Goal: Task Accomplishment & Management: Manage account settings

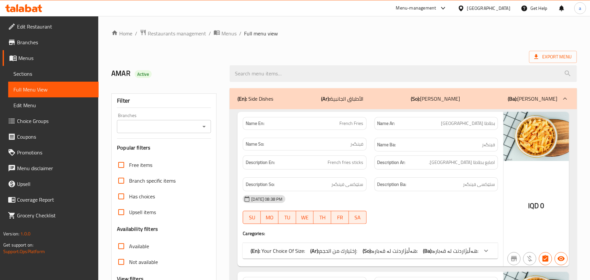
drag, startPoint x: 0, startPoint y: 0, endPoint x: 181, endPoint y: 24, distance: 182.7
click at [181, 29] on span "Restaurants management" at bounding box center [177, 33] width 58 height 8
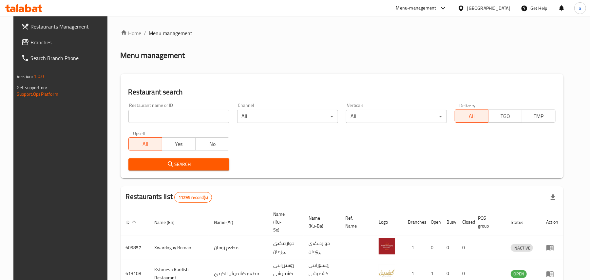
click at [176, 122] on input "search" at bounding box center [178, 116] width 101 height 13
drag, startPoint x: 174, startPoint y: 121, endPoint x: 156, endPoint y: 32, distance: 90.6
click at [156, 32] on span "Menu management" at bounding box center [171, 33] width 44 height 8
click at [127, 33] on link "Home" at bounding box center [131, 33] width 21 height 8
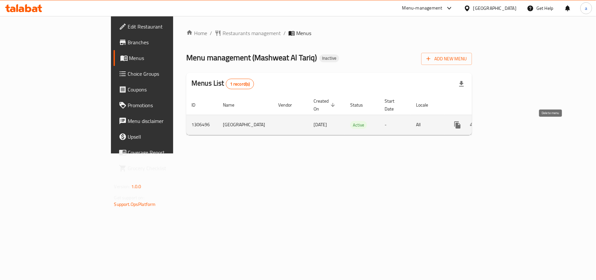
click at [492, 128] on icon "enhanced table" at bounding box center [489, 125] width 5 height 6
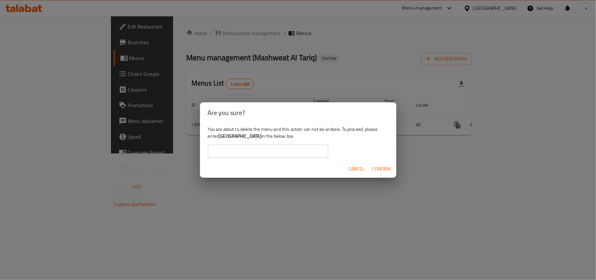
drag, startPoint x: 236, startPoint y: 136, endPoint x: 348, endPoint y: 139, distance: 112.1
click at [348, 139] on div "You are about to delete the menu and this action can not be undone. To proceed,…" at bounding box center [298, 141] width 197 height 37
copy b "Mashweat Al Tariq,Palestine Street 20250819122544"
click at [259, 148] on input "text" at bounding box center [268, 150] width 121 height 13
paste input "Mashweat Al Tariq,Palestine Street 20250819122544"
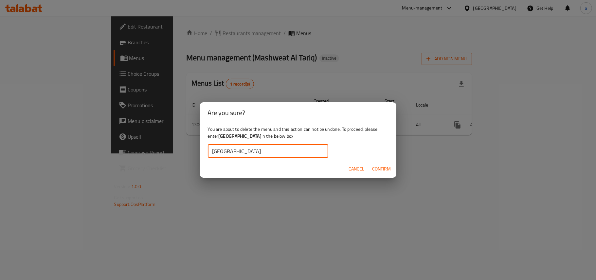
scroll to position [0, 15]
type input "Mashweat Al Tariq,Palestine Street 20250819122544"
click at [388, 171] on span "Confirm" at bounding box center [382, 169] width 19 height 8
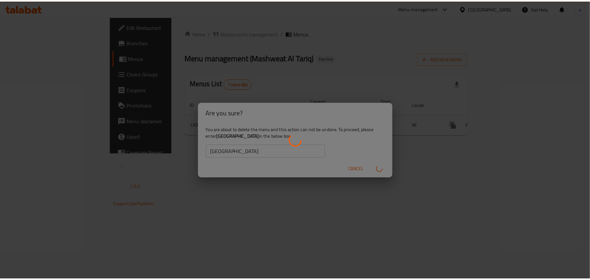
scroll to position [0, 0]
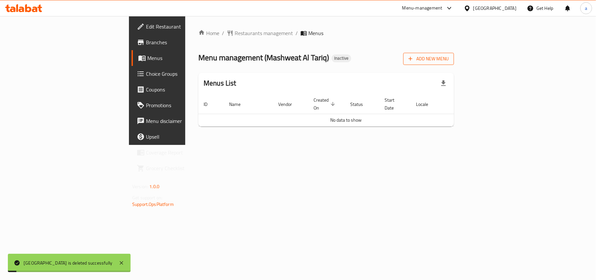
click at [449, 62] on span "Add New Menu" at bounding box center [429, 59] width 40 height 8
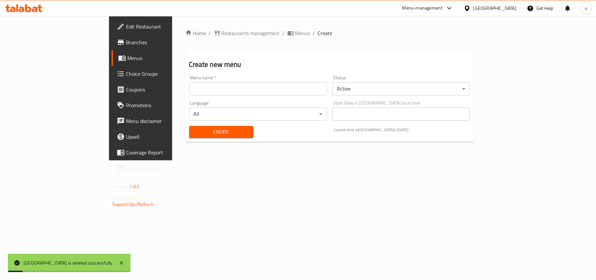
click at [254, 92] on input "text" at bounding box center [258, 88] width 138 height 13
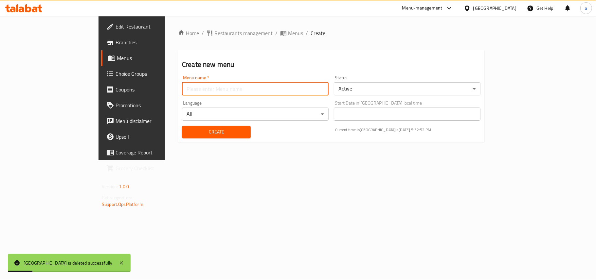
type input "AMAR"
click at [183, 129] on button "Create" at bounding box center [216, 132] width 69 height 12
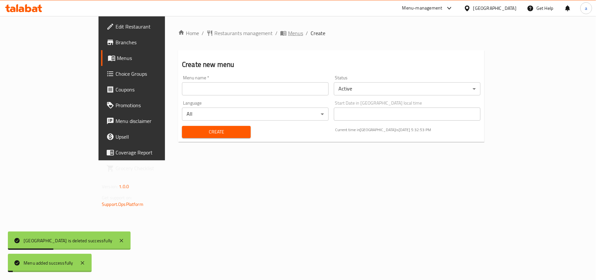
click at [288, 32] on span "Menus" at bounding box center [295, 33] width 15 height 8
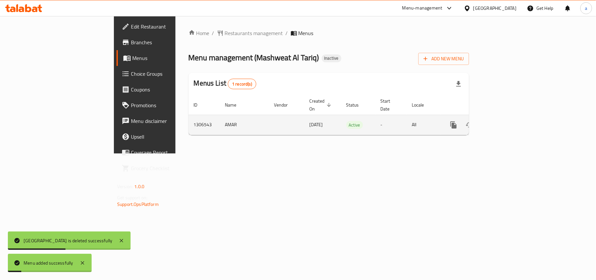
click at [505, 121] on icon "enhanced table" at bounding box center [501, 125] width 8 height 8
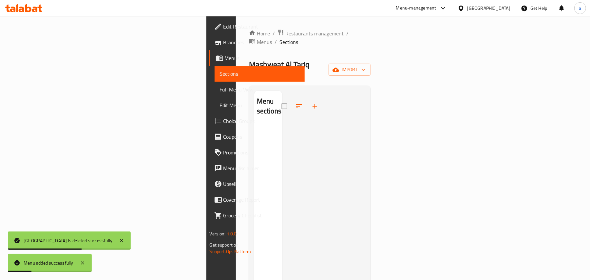
click at [371, 61] on div "Mashweat Al Tariq Inactive import" at bounding box center [310, 69] width 122 height 21
click at [339, 67] on icon "button" at bounding box center [335, 69] width 7 height 4
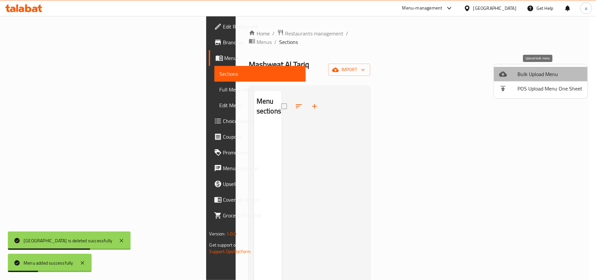
click at [511, 71] on div at bounding box center [508, 74] width 18 height 8
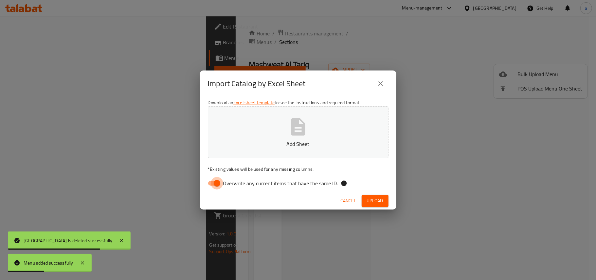
click at [220, 178] on input "Overwrite any current items that have the same ID." at bounding box center [216, 183] width 37 height 12
checkbox input "false"
click at [275, 141] on p "Add Sheet" at bounding box center [298, 144] width 160 height 8
click at [366, 199] on button "Upload" at bounding box center [375, 201] width 27 height 12
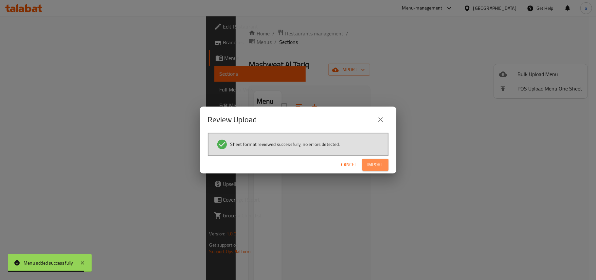
click at [373, 168] on span "Import" at bounding box center [376, 164] width 16 height 8
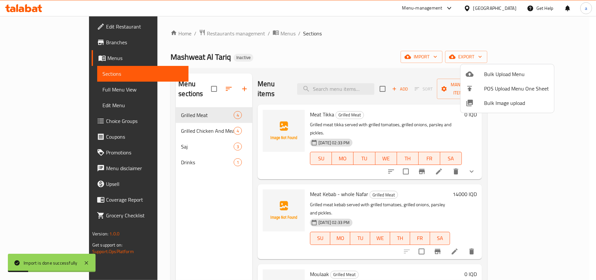
click at [206, 182] on div at bounding box center [298, 140] width 596 height 280
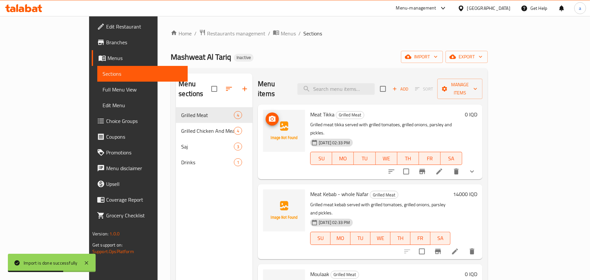
click at [269, 116] on icon "upload picture" at bounding box center [272, 119] width 7 height 6
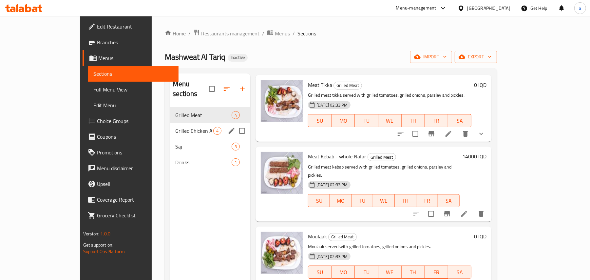
click at [170, 123] on div "Grilled Chicken And Meals 4" at bounding box center [210, 131] width 81 height 16
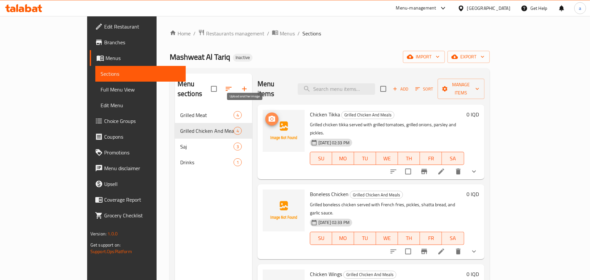
click at [268, 115] on icon "upload picture" at bounding box center [272, 119] width 8 height 8
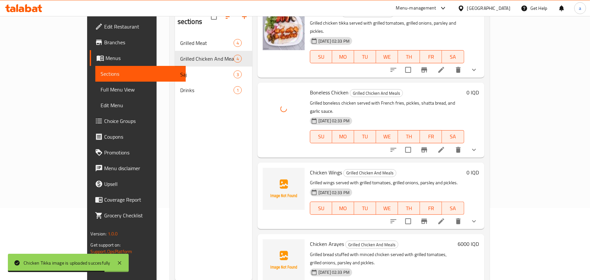
scroll to position [92, 0]
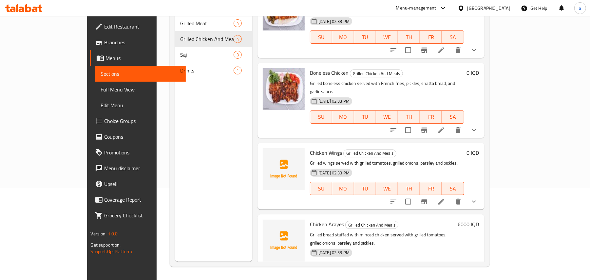
click at [310, 148] on span "Chicken Wings" at bounding box center [326, 153] width 32 height 10
copy h6 "Chicken Wings"
click at [394, 180] on div "19-08-2025 02:33 PM SU MO TU WE TH FR SA" at bounding box center [387, 183] width 160 height 35
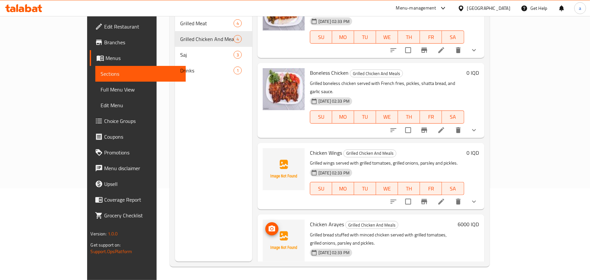
click at [265, 222] on button "upload picture" at bounding box center [271, 228] width 13 height 13
click at [268, 225] on icon "upload picture" at bounding box center [272, 229] width 8 height 8
click at [310, 219] on span "Chicken Arayes" at bounding box center [327, 224] width 34 height 10
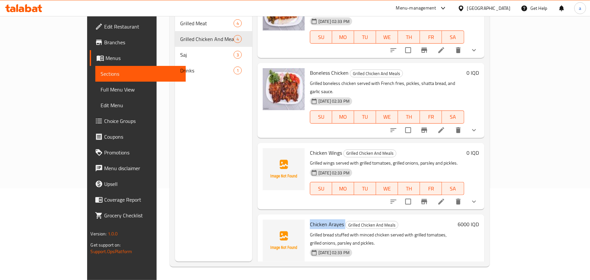
copy h6 "Chicken Arayes"
drag, startPoint x: 405, startPoint y: 198, endPoint x: 403, endPoint y: 195, distance: 4.7
click at [405, 217] on div "Chicken Arayes Grilled Chicken And Meals Grilled bread stuffed with minced chic…" at bounding box center [382, 251] width 151 height 69
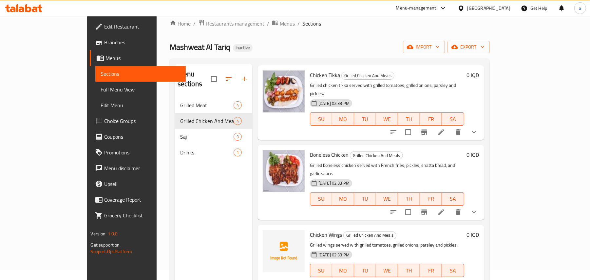
scroll to position [0, 0]
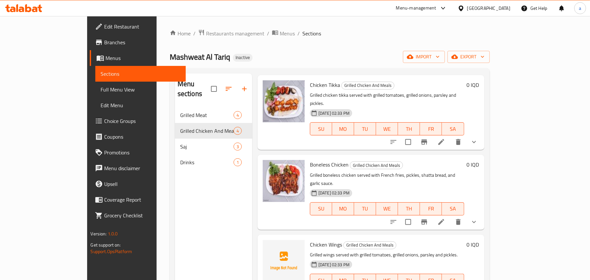
click at [180, 111] on span "Grilled Meat" at bounding box center [206, 115] width 53 height 8
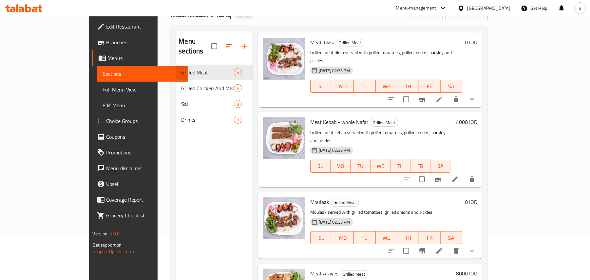
scroll to position [92, 0]
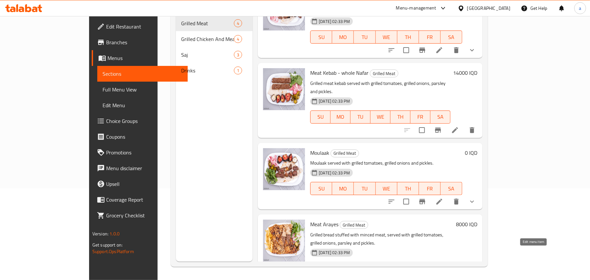
click at [459, 277] on icon at bounding box center [455, 281] width 8 height 8
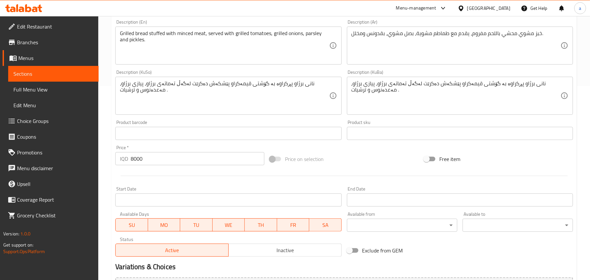
scroll to position [175, 0]
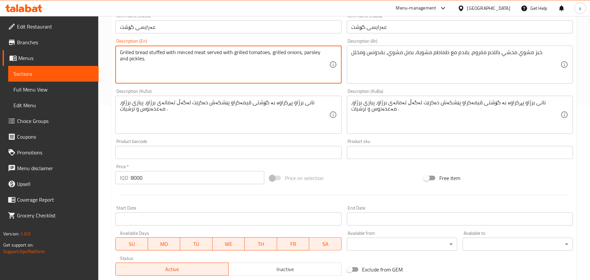
type textarea "Grilled bread stuffed with minced meat served with grilled tomatoes, grilled on…"
click at [202, 32] on input "عەرایسی گۆشت" at bounding box center [228, 26] width 226 height 13
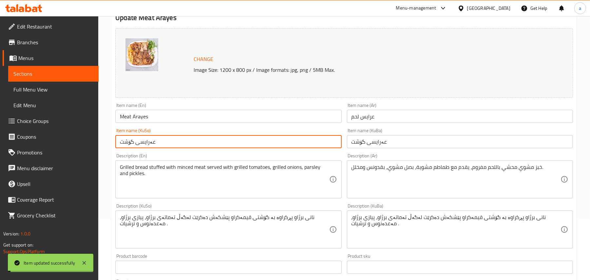
scroll to position [0, 0]
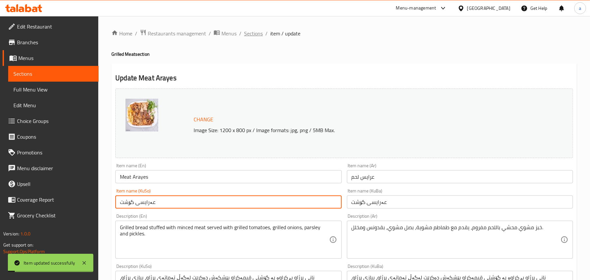
click at [263, 37] on span "Sections" at bounding box center [253, 33] width 19 height 8
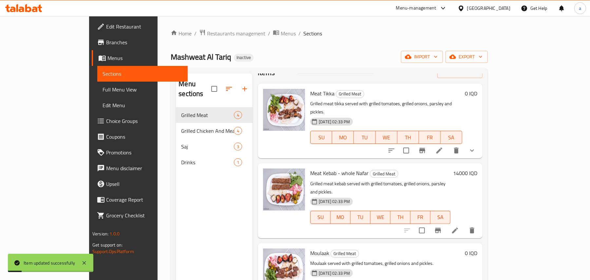
scroll to position [29, 0]
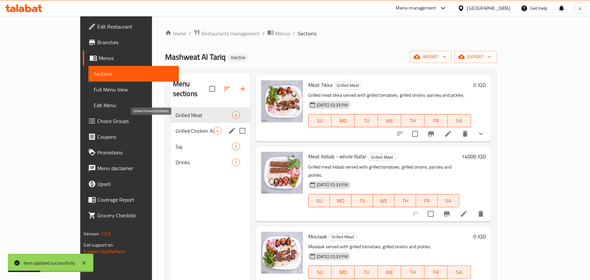
click at [176, 127] on span "Grilled Chicken And Meals" at bounding box center [195, 131] width 38 height 8
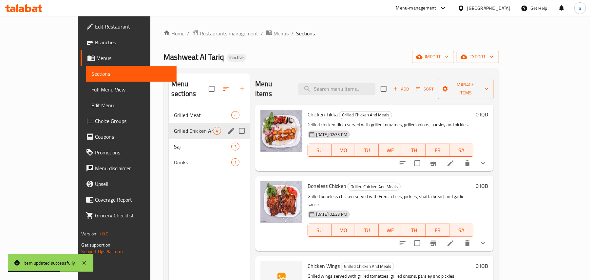
click at [174, 111] on span "Grilled Meat" at bounding box center [202, 115] width 57 height 8
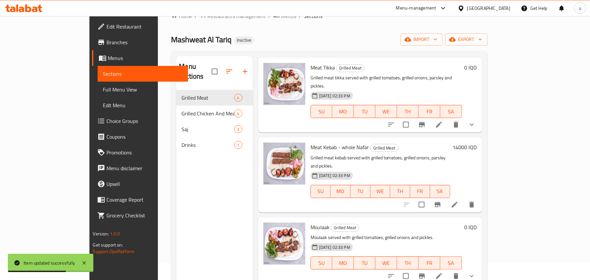
scroll to position [92, 0]
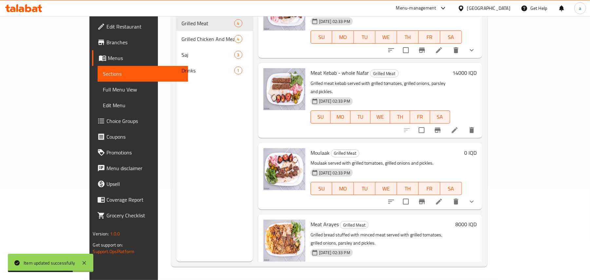
click at [310, 219] on span "Meat Arayes" at bounding box center [324, 224] width 28 height 10
copy h6 "Meat Arayes"
click at [391, 217] on div "Meat Arayes Grilled Meat Grilled bread stuffed with minced meat served with gri…" at bounding box center [382, 251] width 148 height 69
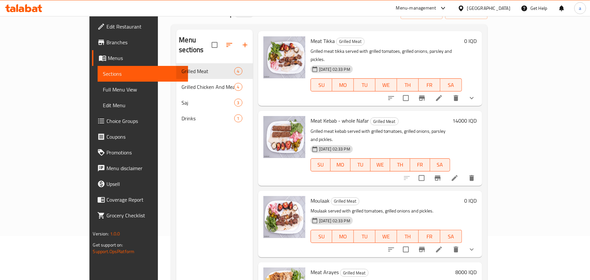
scroll to position [0, 0]
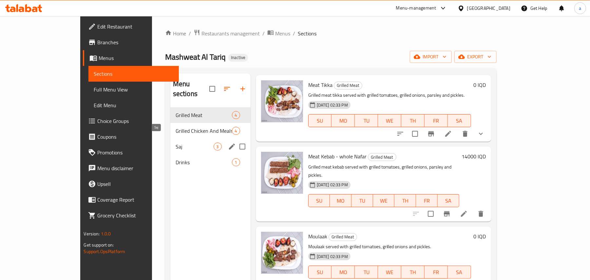
drag, startPoint x: 151, startPoint y: 137, endPoint x: 178, endPoint y: 141, distance: 26.7
click at [176, 142] on span "Saj" at bounding box center [195, 146] width 38 height 8
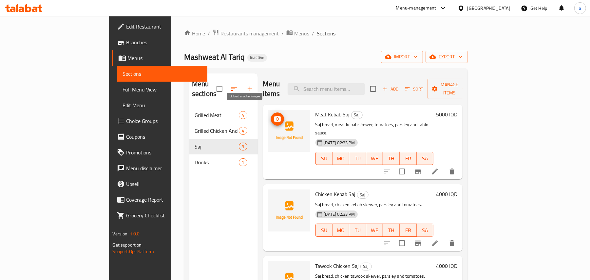
click at [276, 118] on circle "upload picture" at bounding box center [277, 119] width 2 height 2
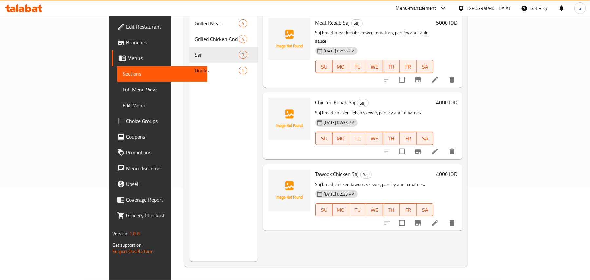
click at [313, 167] on div "Tawook Chicken Saj Saj Saj bread, chicken tawook skewer, parsley and tomatoes. …" at bounding box center [374, 197] width 123 height 61
click at [315, 169] on span "Tawook Chicken Saj" at bounding box center [337, 174] width 44 height 10
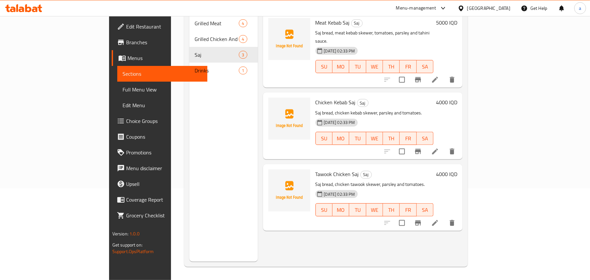
click at [313, 95] on div "Chicken Kebab Saj Saj Saj bread, chicken kebab skewer, parsley and tomatoes. 19…" at bounding box center [374, 125] width 123 height 61
click at [315, 97] on span "Chicken Kebab Saj" at bounding box center [335, 102] width 40 height 10
copy h6 "Chicken Kebab Saj"
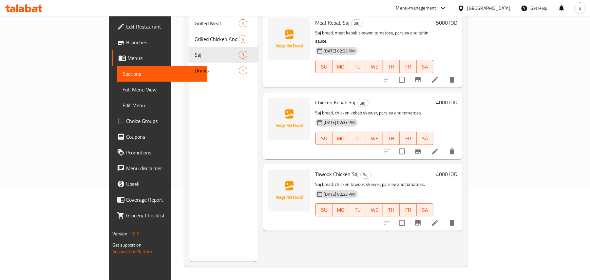
click at [366, 149] on div "Menu items Add Sort Manage items Meat Kebab Saj Saj Saj bread, meat kebab skewe…" at bounding box center [360, 122] width 205 height 280
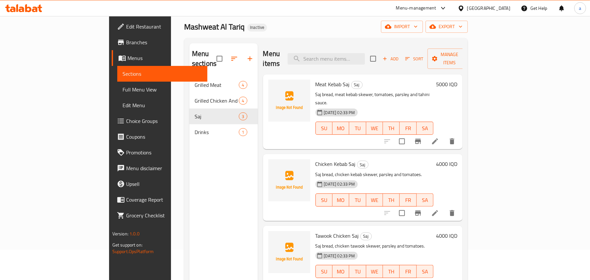
scroll to position [0, 0]
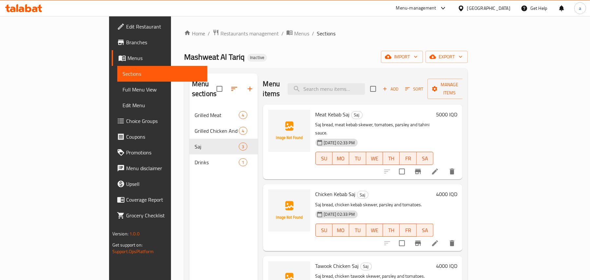
click at [315, 109] on span "Meat Kebab Saj" at bounding box center [332, 114] width 34 height 10
copy h6 "Meat Kebab Saj"
click at [374, 189] on h6 "Chicken Kebab Saj Saj" at bounding box center [374, 193] width 118 height 9
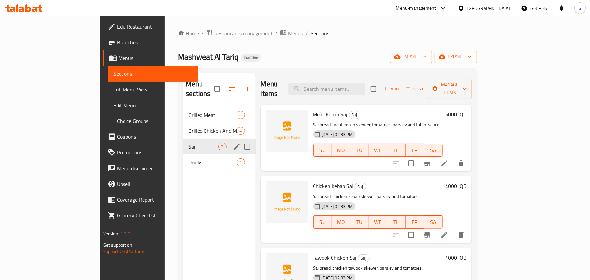
click at [183, 161] on div "Drinks 1" at bounding box center [219, 162] width 72 height 16
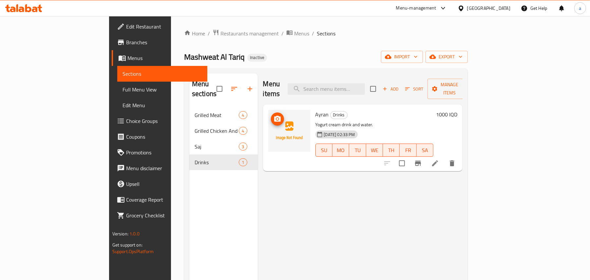
click at [274, 116] on icon "upload picture" at bounding box center [277, 119] width 7 height 6
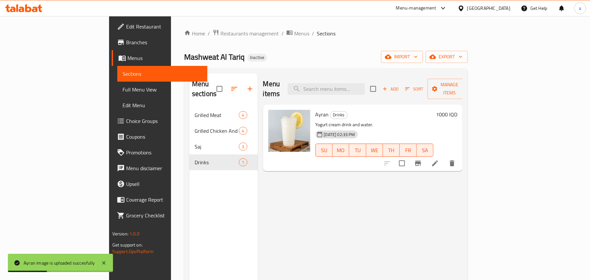
click at [392, 188] on div "Menu items Add Sort Manage items Ayran Drinks Yogurt cream drink and water. 19-…" at bounding box center [360, 213] width 205 height 280
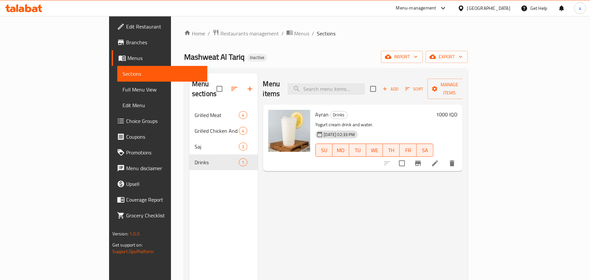
click at [388, 209] on div "Menu items Add Sort Manage items Ayran Drinks Yogurt cream drink and water. 19-…" at bounding box center [360, 213] width 205 height 280
click at [462, 56] on span "export" at bounding box center [447, 57] width 32 height 8
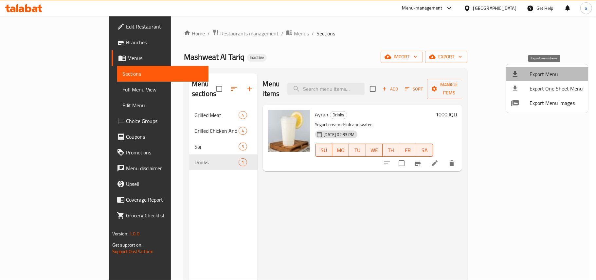
click at [515, 74] on icon at bounding box center [515, 74] width 5 height 6
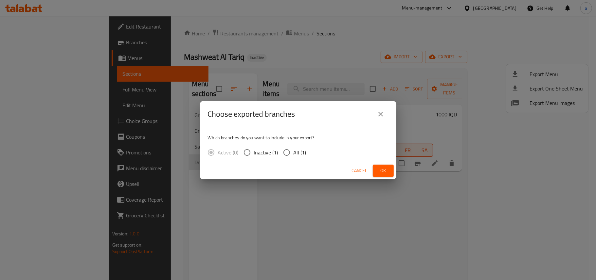
click at [380, 166] on button "Ok" at bounding box center [383, 170] width 21 height 12
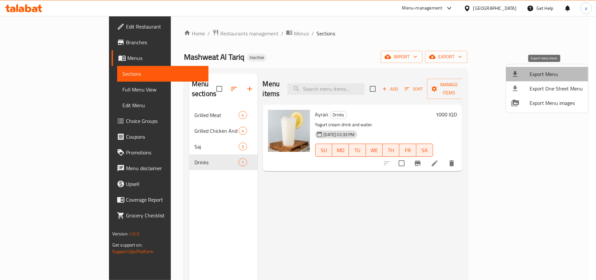
click at [535, 73] on span "Export Menu" at bounding box center [556, 74] width 53 height 8
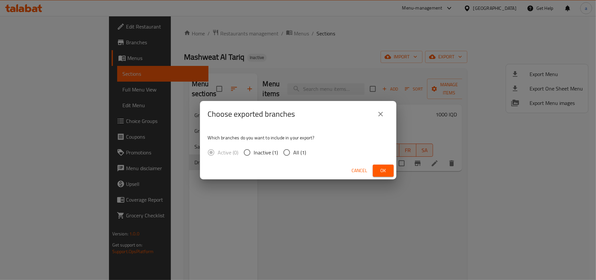
click at [380, 170] on span "Ok" at bounding box center [383, 170] width 10 height 8
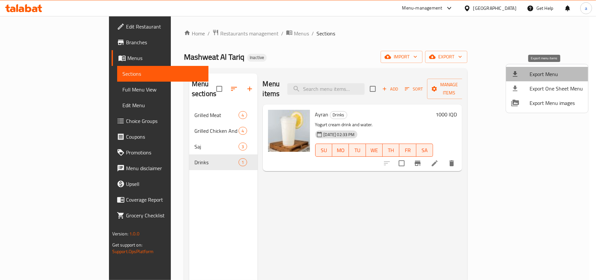
click at [526, 71] on div at bounding box center [521, 74] width 18 height 8
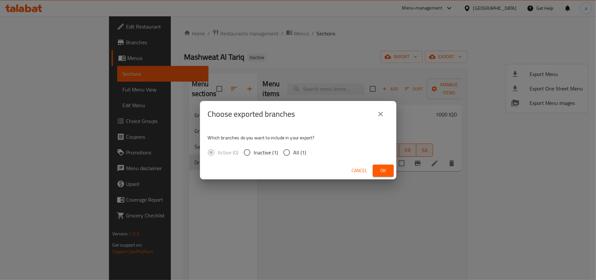
drag, startPoint x: 451, startPoint y: 184, endPoint x: 405, endPoint y: 106, distance: 90.0
click at [450, 180] on div "Choose exported branches Which branches do you want to include in your export? …" at bounding box center [298, 140] width 596 height 280
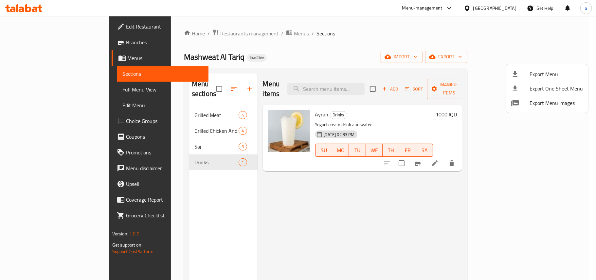
drag, startPoint x: 365, startPoint y: 205, endPoint x: 283, endPoint y: 84, distance: 145.9
click at [364, 203] on div at bounding box center [298, 140] width 596 height 280
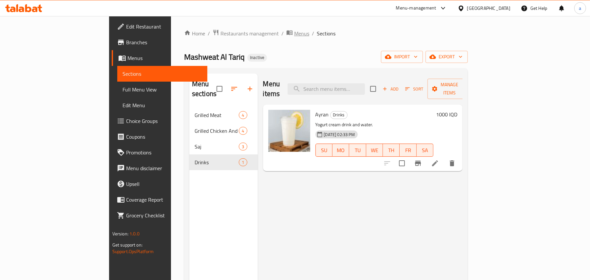
click at [294, 31] on span "Menus" at bounding box center [301, 33] width 15 height 8
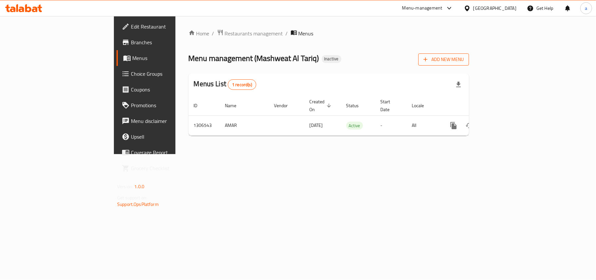
click at [464, 59] on span "Add New Menu" at bounding box center [444, 59] width 40 height 8
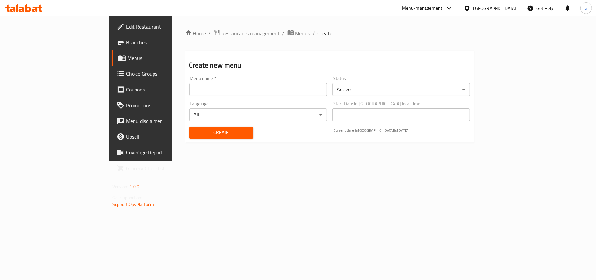
drag, startPoint x: 185, startPoint y: 89, endPoint x: 184, endPoint y: 94, distance: 5.2
click at [189, 89] on input "text" at bounding box center [258, 89] width 138 height 13
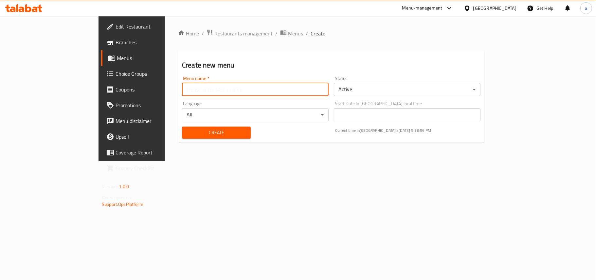
type input "AMAR"
click at [187, 132] on span "Create" at bounding box center [216, 132] width 58 height 8
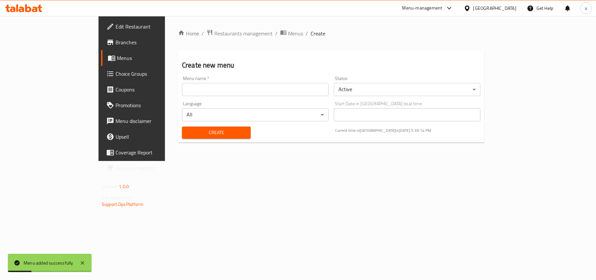
click at [226, 28] on div "Home / Restaurants management / Menus / Create Create new menu Menu name   * Me…" at bounding box center [331, 88] width 333 height 145
click at [288, 32] on span "Menus" at bounding box center [295, 33] width 15 height 8
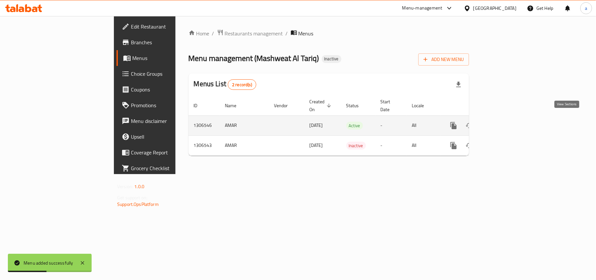
click at [504, 122] on icon "enhanced table" at bounding box center [501, 125] width 6 height 6
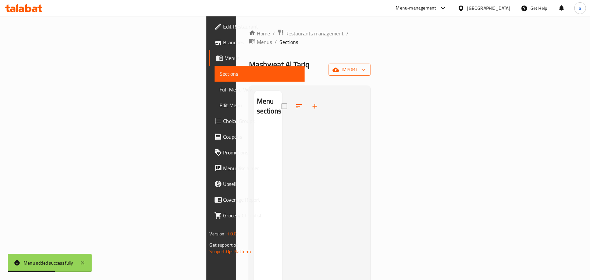
click at [365, 66] on span "import" at bounding box center [349, 70] width 31 height 8
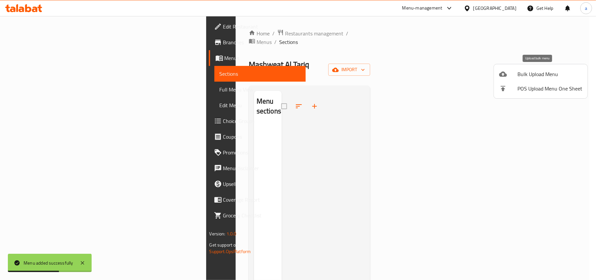
click at [506, 71] on icon at bounding box center [503, 74] width 8 height 8
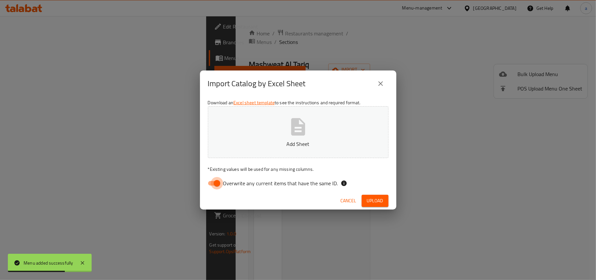
click at [216, 182] on input "Overwrite any current items that have the same ID." at bounding box center [216, 183] width 37 height 12
checkbox input "false"
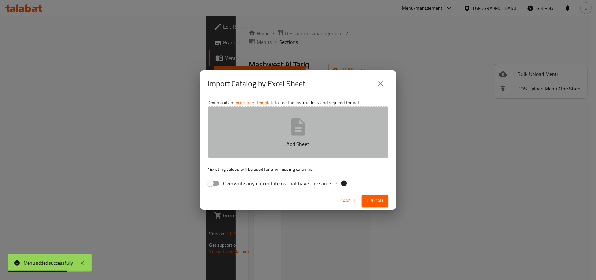
click at [281, 136] on button "Add Sheet" at bounding box center [298, 132] width 181 height 52
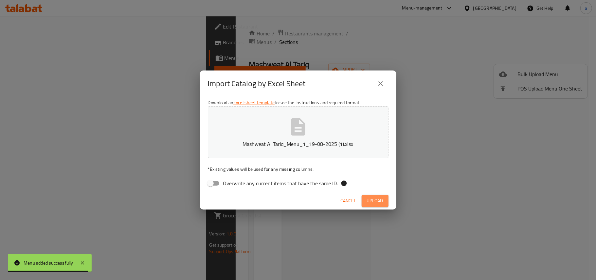
click at [379, 202] on span "Upload" at bounding box center [375, 201] width 16 height 8
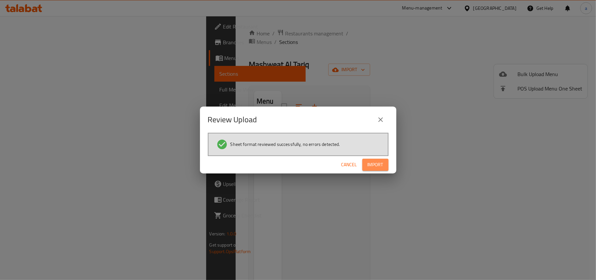
click at [374, 163] on span "Import" at bounding box center [376, 164] width 16 height 8
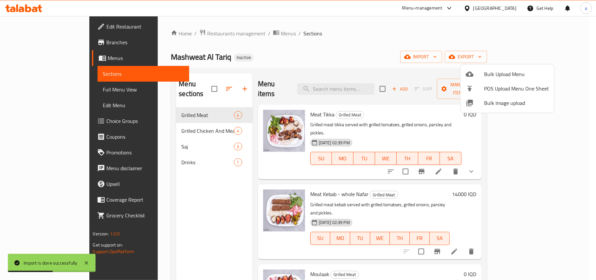
click at [360, 232] on div at bounding box center [298, 140] width 596 height 280
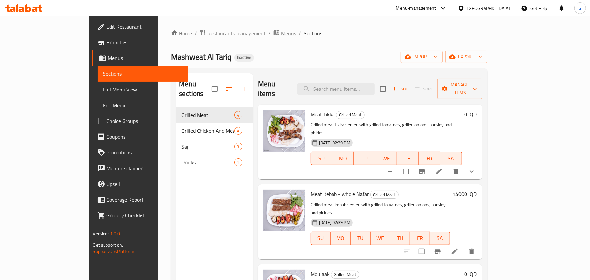
click at [281, 33] on span "Menus" at bounding box center [288, 33] width 15 height 8
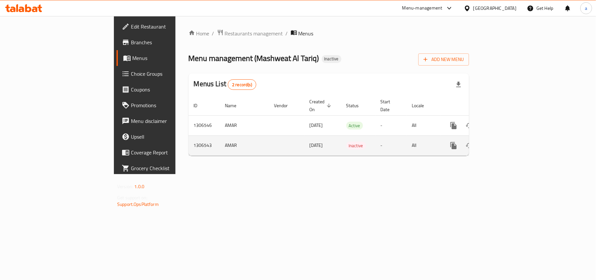
click at [488, 142] on icon "enhanced table" at bounding box center [485, 145] width 5 height 6
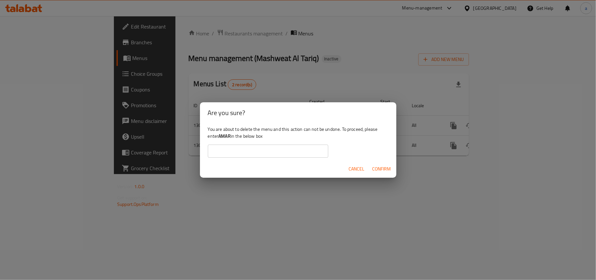
click at [231, 134] on b "AMAR" at bounding box center [224, 136] width 12 height 9
copy div "AMAR"
click at [236, 145] on input "text" at bounding box center [268, 150] width 121 height 13
paste input "AMAR"
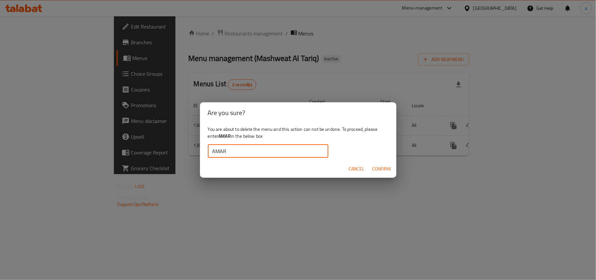
type input "AMAR"
click at [387, 167] on span "Confirm" at bounding box center [382, 169] width 19 height 8
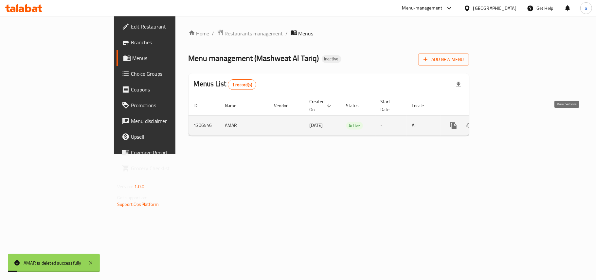
click at [505, 122] on icon "enhanced table" at bounding box center [501, 126] width 8 height 8
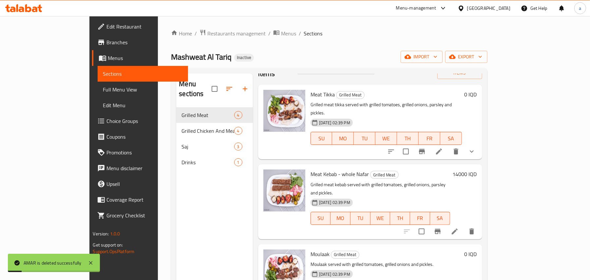
scroll to position [29, 0]
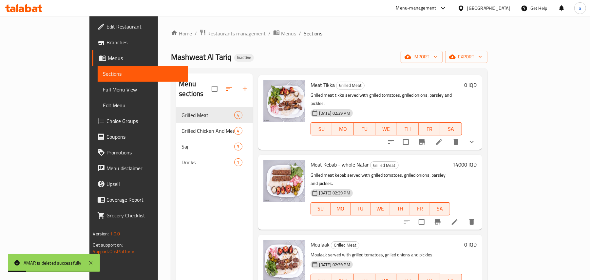
click at [103, 88] on span "Full Menu View" at bounding box center [143, 89] width 80 height 8
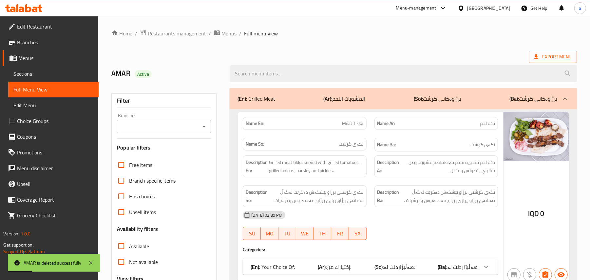
click at [204, 128] on icon "Open" at bounding box center [204, 126] width 8 height 8
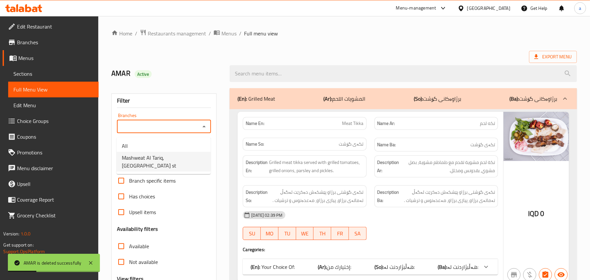
click at [167, 159] on span "Mashweat Al Tariq, palestine st" at bounding box center [164, 162] width 84 height 16
type input "Mashweat Al Tariq, palestine st"
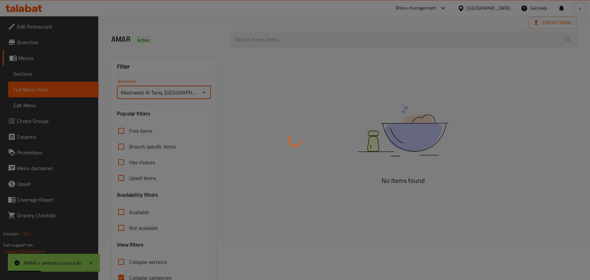
scroll to position [79, 0]
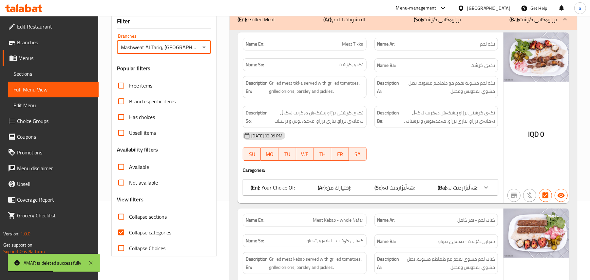
click at [125, 240] on input "Collapse categories" at bounding box center [121, 232] width 16 height 16
checkbox input "false"
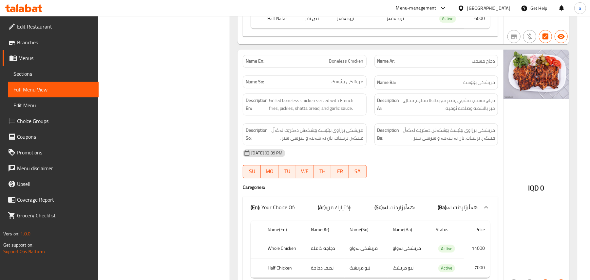
scroll to position [1162, 0]
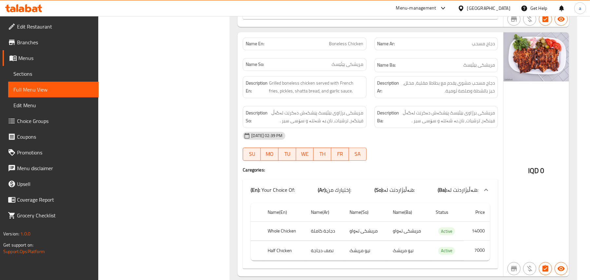
copy span "Boneless Chicken"
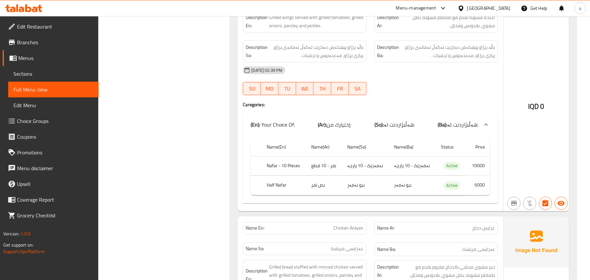
scroll to position [1459, 0]
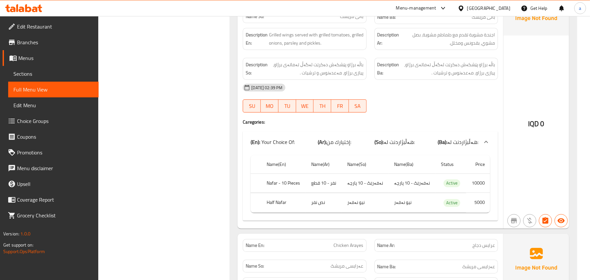
copy span "Chicken Wings"
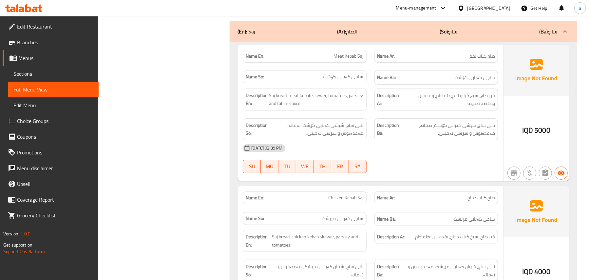
scroll to position [1844, 0]
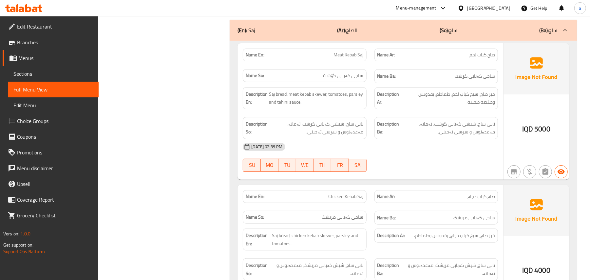
copy span "Meat Kebab Saj"
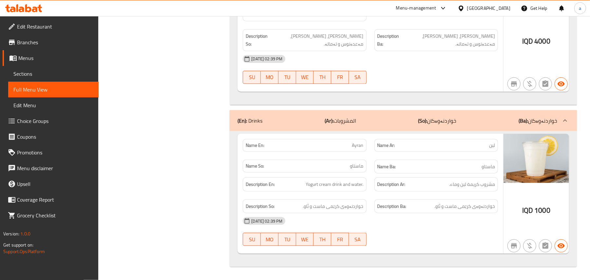
scroll to position [2247, 0]
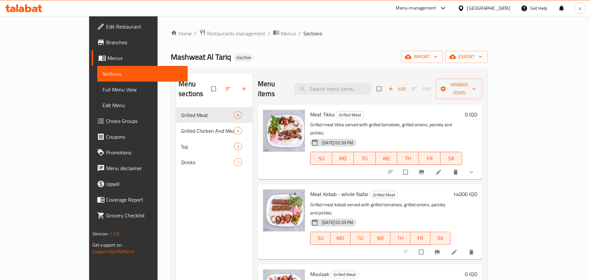
click at [106, 27] on span "Edit Restaurant" at bounding box center [144, 27] width 76 height 8
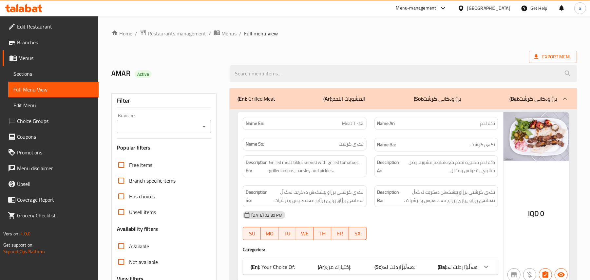
click at [31, 77] on span "Sections" at bounding box center [53, 74] width 80 height 8
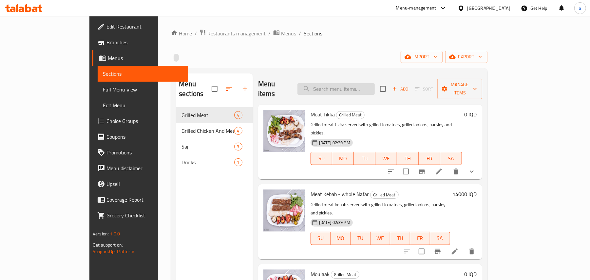
click at [348, 83] on input "search" at bounding box center [335, 88] width 77 height 11
paste input "Boneless Chicken"
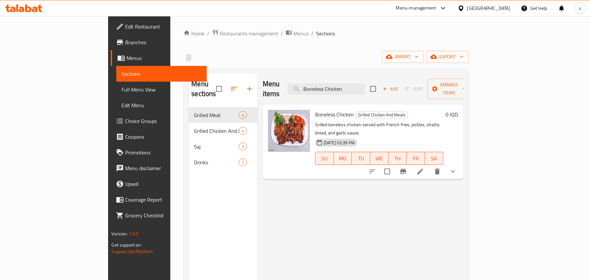
type input "Boneless Chicken"
click at [424, 167] on icon at bounding box center [420, 171] width 8 height 8
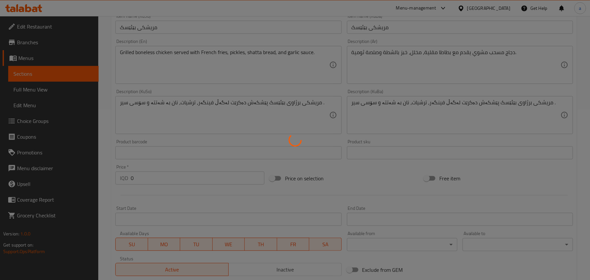
scroll to position [204, 0]
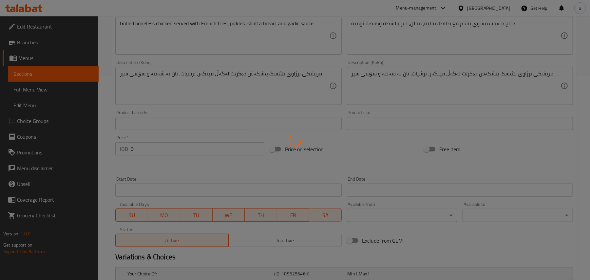
click at [290, 99] on div at bounding box center [295, 140] width 590 height 280
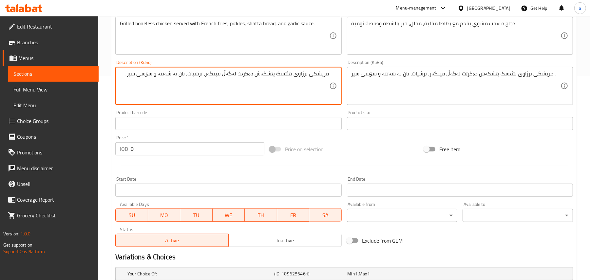
click at [285, 79] on textarea "مریشکی برژاوی بێئێسک پێشکەش دەکرێت لەگەڵ فینگەر، ترشیات، نان بە شەتتە و سۆسی سی…" at bounding box center [224, 85] width 209 height 31
click at [307, 83] on textarea "مریشکی برژاوی پێشکەش دەکرێت لەگەڵ فینگەر، ترشیات، نان بە شەتتە و سۆسی سیر ." at bounding box center [224, 85] width 209 height 31
paste textarea "ێئێسک ب"
click at [273, 81] on textarea "مریشکی بێئێسکی برژاوی پێشکەش دەکرێت لەگەڵ فینگەر، ترشیات، نان بە شەتتە و سۆسی س…" at bounding box center [224, 85] width 209 height 31
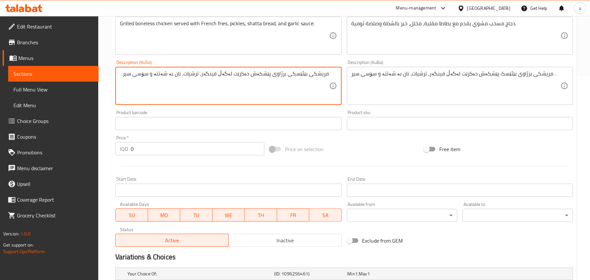
click at [269, 81] on textarea "مریشکی بێئێسکی برژاوی پێشکەش دەکرێت لەگەڵ فینگەر، ترشیات، نان بە شەتتە و سۆسی س…" at bounding box center [224, 85] width 209 height 31
click at [285, 79] on textarea "مریشکی بێئێسکی برژاو پێشکەش دەکرێت لەگەڵ فینگەر، ترشیات، نان بە شەتتە و سۆسی سی…" at bounding box center [224, 85] width 209 height 31
type textarea "مریشکی بێئێسکی برژاو پێشکەش دەکرێت لەگەڵ فینگەر، ترشیات، نان بە شەتتە و سۆسی سی…"
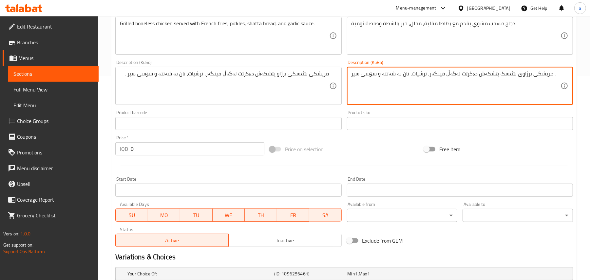
paste textarea "ێئێسکی برژاو"
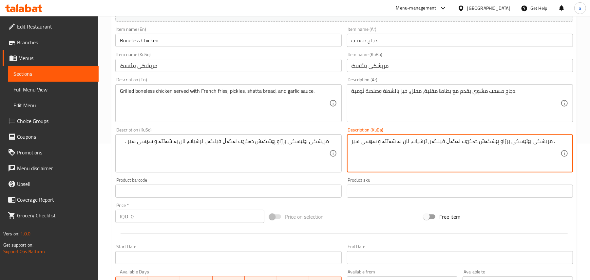
scroll to position [102, 0]
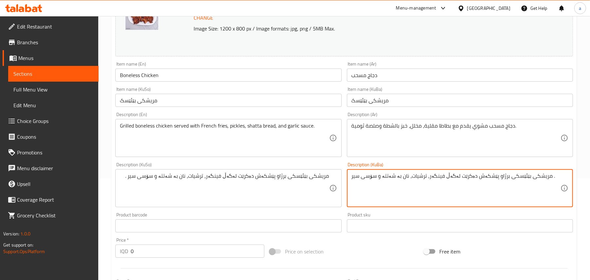
type textarea "مریشکی بێئێسکی برژاو پێشکەش دەکرێت لەگەڵ فینگەر، ترشیات، نان بە شەتتە و سۆسی سی…"
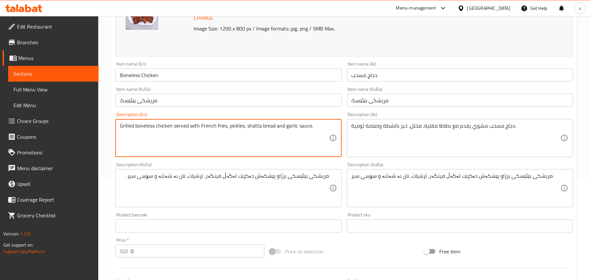
type textarea "Grilled boneless chicken served with French fries, pickles, shatta bread and ga…"
click at [186, 75] on input "Boneless Chicken" at bounding box center [228, 74] width 226 height 13
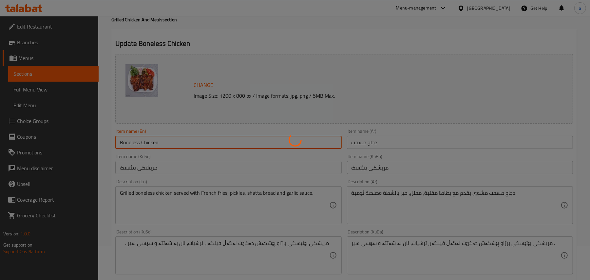
scroll to position [0, 0]
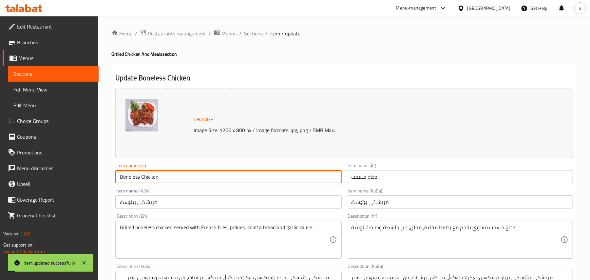
click at [258, 33] on span "Sections" at bounding box center [253, 33] width 19 height 8
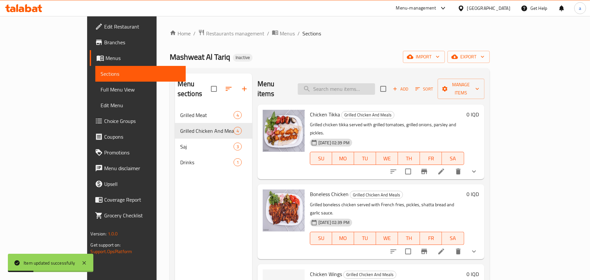
click at [354, 83] on input "search" at bounding box center [336, 88] width 77 height 11
paste input "Chicken Wings"
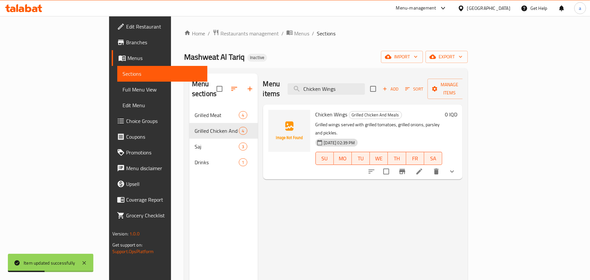
type input "Chicken Wings"
click at [423, 167] on icon at bounding box center [419, 171] width 8 height 8
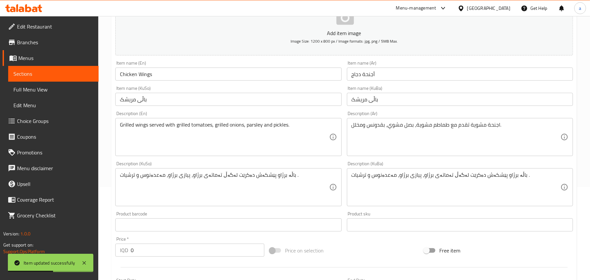
scroll to position [102, 0]
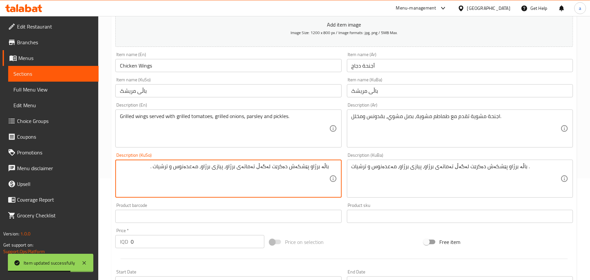
click at [322, 176] on textarea "باڵە برژاو پێشکەش دەکرێت لەگەڵ تەماتەی برژاو، پیازی برژاو، مەعدەنوس و ترشیات ." at bounding box center [224, 178] width 209 height 31
click at [300, 175] on textarea "باڵی برژاو پێشکەش دەکرێت لەگەڵ تەماتەی برژاو، پیازی برژاو، مەعدەنوس و ترشیات ." at bounding box center [224, 178] width 209 height 31
type textarea "باڵی برژاو پێشکەش دەکرێت لەگەڵ تەماتەی برژاو، پیازی برژاو، مەعدەنوس و ترشیات ."
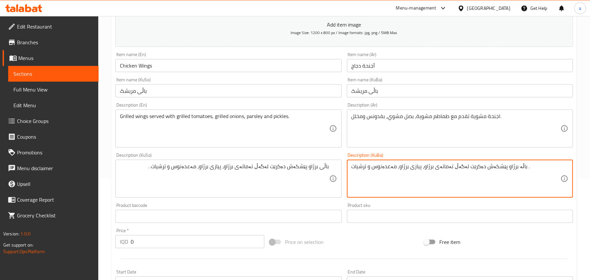
click at [380, 174] on textarea "باڵە برژاو پێشکەش دەکرێت لەگەڵ تەماتەی برژاو، پیازی برژاو، مەعدەنوس و ترشیات ." at bounding box center [455, 178] width 209 height 31
paste textarea
type textarea "باڵی برژاو پێشکەش دەکرێت لەگەڵ تەماتەی برژاو، پیازی برژاو، مەعدەنوس و ترشیات ."
click at [193, 69] on input "Chicken Wings" at bounding box center [228, 65] width 226 height 13
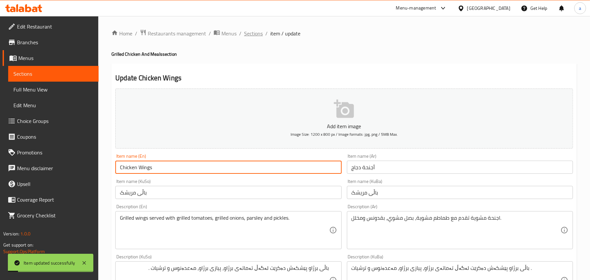
drag, startPoint x: 260, startPoint y: 33, endPoint x: 291, endPoint y: 13, distance: 36.9
click at [260, 33] on span "Sections" at bounding box center [253, 33] width 19 height 8
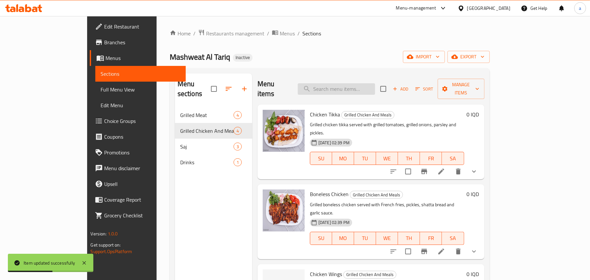
click at [368, 84] on input "search" at bounding box center [336, 88] width 77 height 11
paste input "Meat Kebab Saj"
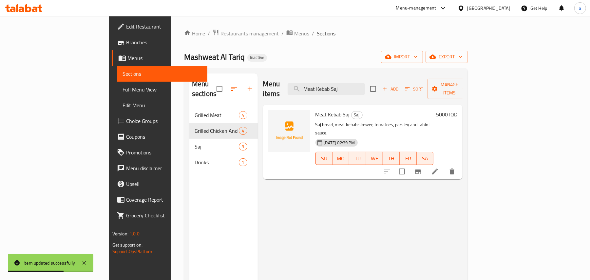
type input "Meat Kebab Saj"
click at [438, 168] on icon at bounding box center [435, 171] width 6 height 6
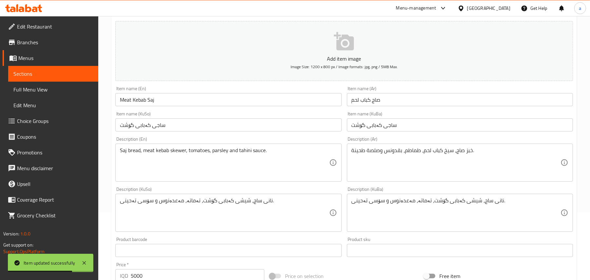
scroll to position [102, 0]
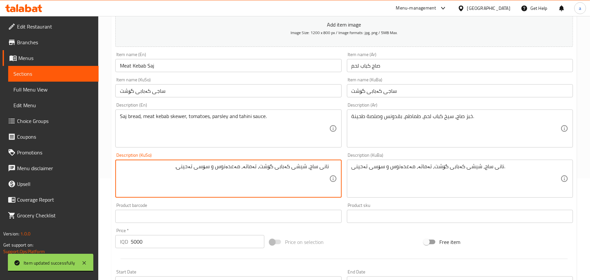
click at [290, 177] on textarea "نانی ساج، شیشی کەبابی گۆشت، تەماتە، مەعدەنوس و سۆسی تەحینی." at bounding box center [224, 178] width 209 height 31
click at [291, 177] on textarea "نانی ساج، شیش کەبابی گۆشت، تەماتە، مەعدەنوس و سۆسی تەحینی." at bounding box center [224, 178] width 209 height 31
type textarea "نانی ساج، شیش کەبابی گۆشت، تەماتە، مەعدەنوس و سۆسی تەحینی."
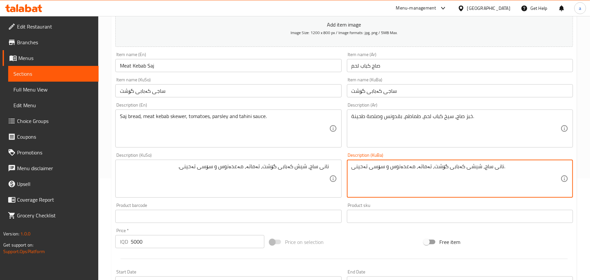
paste textarea
type textarea "نانی ساج، شیش کەبابی گۆشت، تەماتە، مەعدەنوس و سۆسی تەحینی."
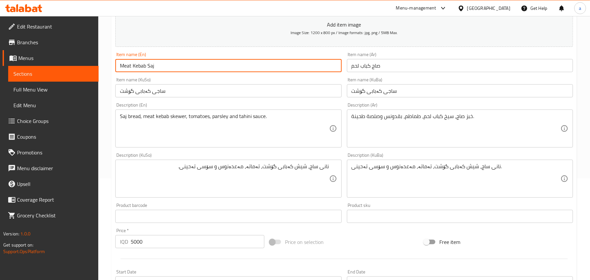
click at [202, 72] on input "Meat Kebab Saj" at bounding box center [228, 65] width 226 height 13
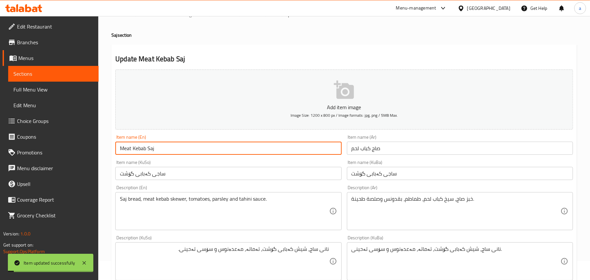
scroll to position [0, 0]
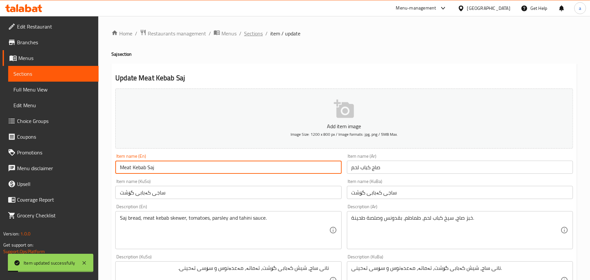
click at [263, 32] on span "Sections" at bounding box center [253, 33] width 19 height 8
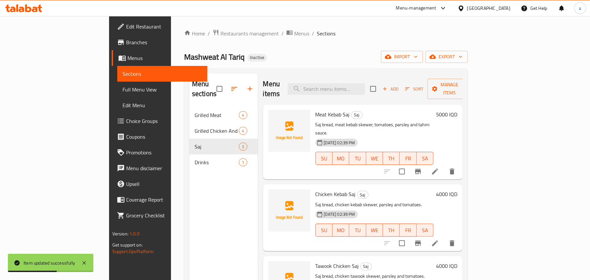
click at [122, 89] on span "Full Menu View" at bounding box center [162, 89] width 80 height 8
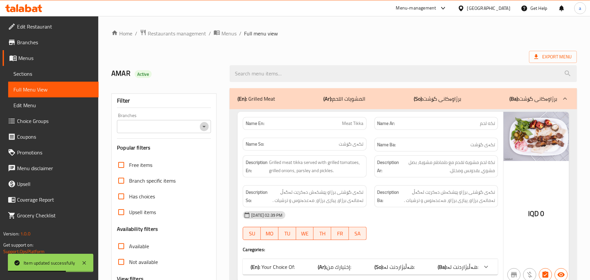
click at [202, 129] on icon "Open" at bounding box center [204, 126] width 8 height 8
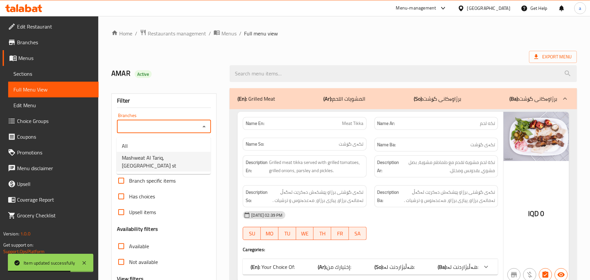
click at [169, 159] on span "Mashweat Al Tariq, palestine st" at bounding box center [164, 162] width 84 height 16
type input "Mashweat Al Tariq, palestine st"
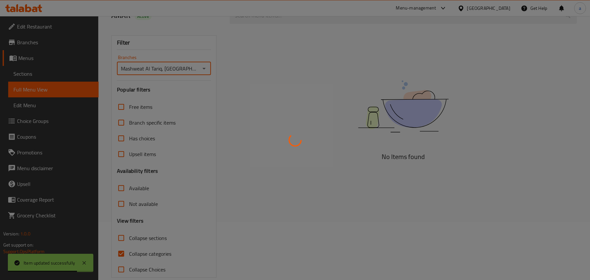
scroll to position [79, 0]
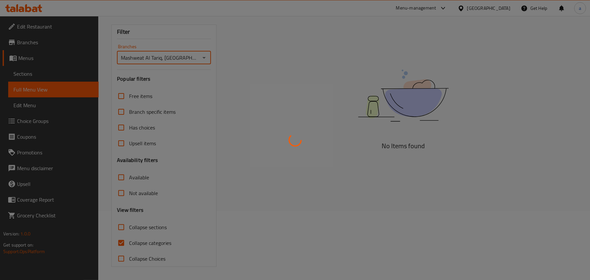
click at [123, 238] on div at bounding box center [295, 140] width 590 height 280
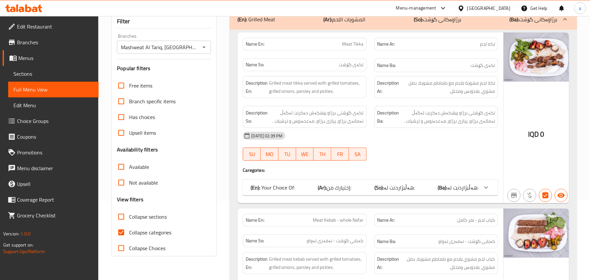
click at [130, 236] on span "Collapse categories" at bounding box center [150, 232] width 42 height 8
click at [129, 237] on input "Collapse categories" at bounding box center [121, 232] width 16 height 16
checkbox input "false"
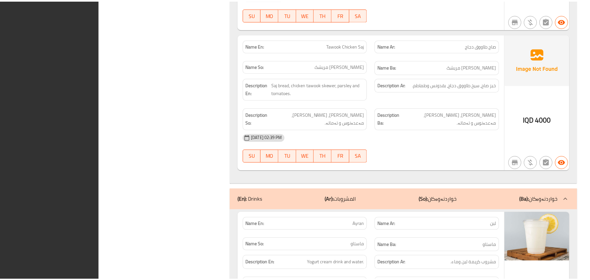
scroll to position [2247, 0]
